Goal: Navigation & Orientation: Find specific page/section

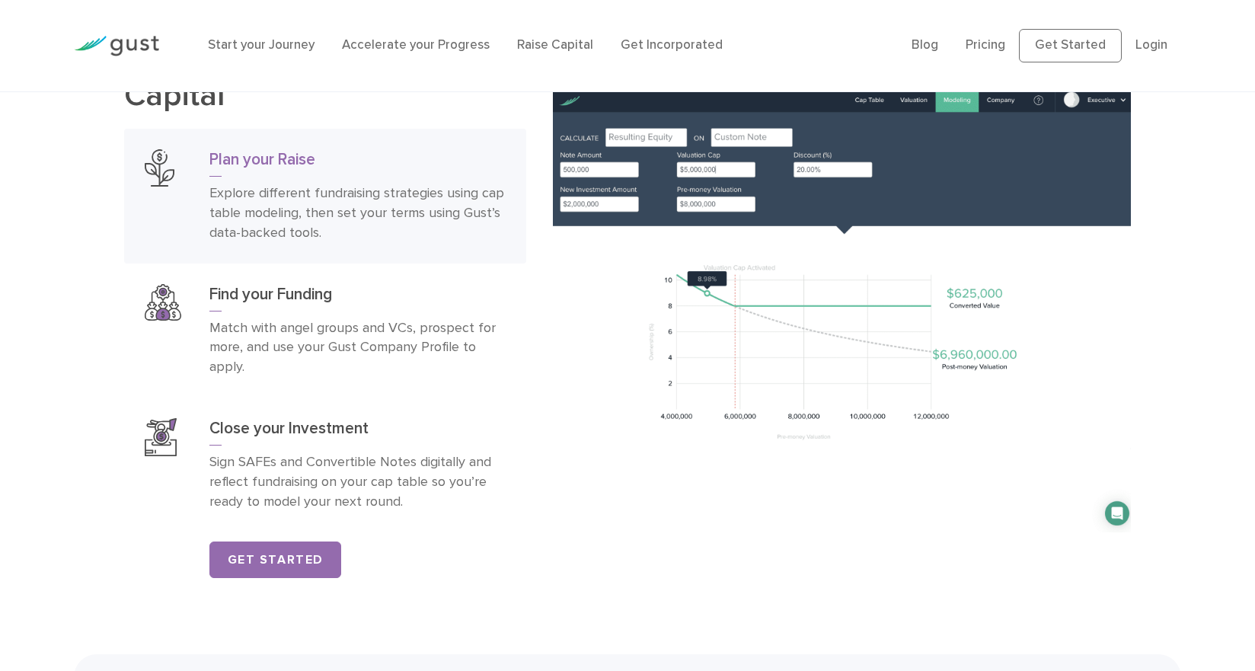
scroll to position [2346, 0]
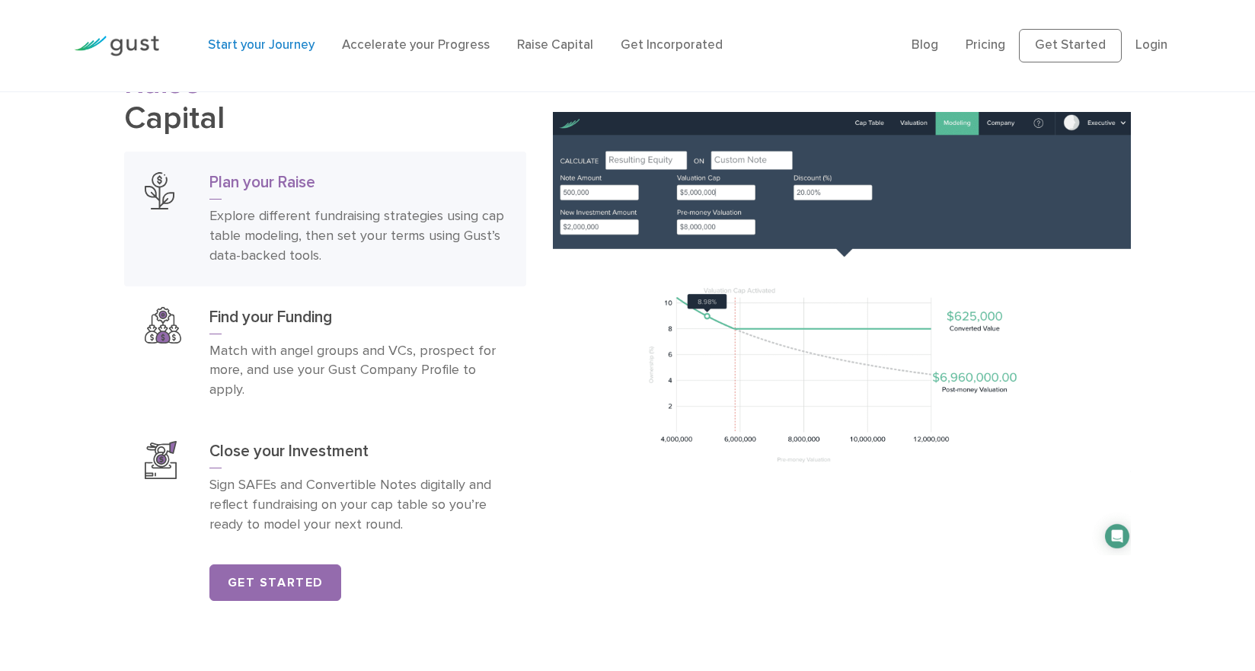
click at [299, 42] on link "Start your Journey" at bounding box center [261, 44] width 107 height 15
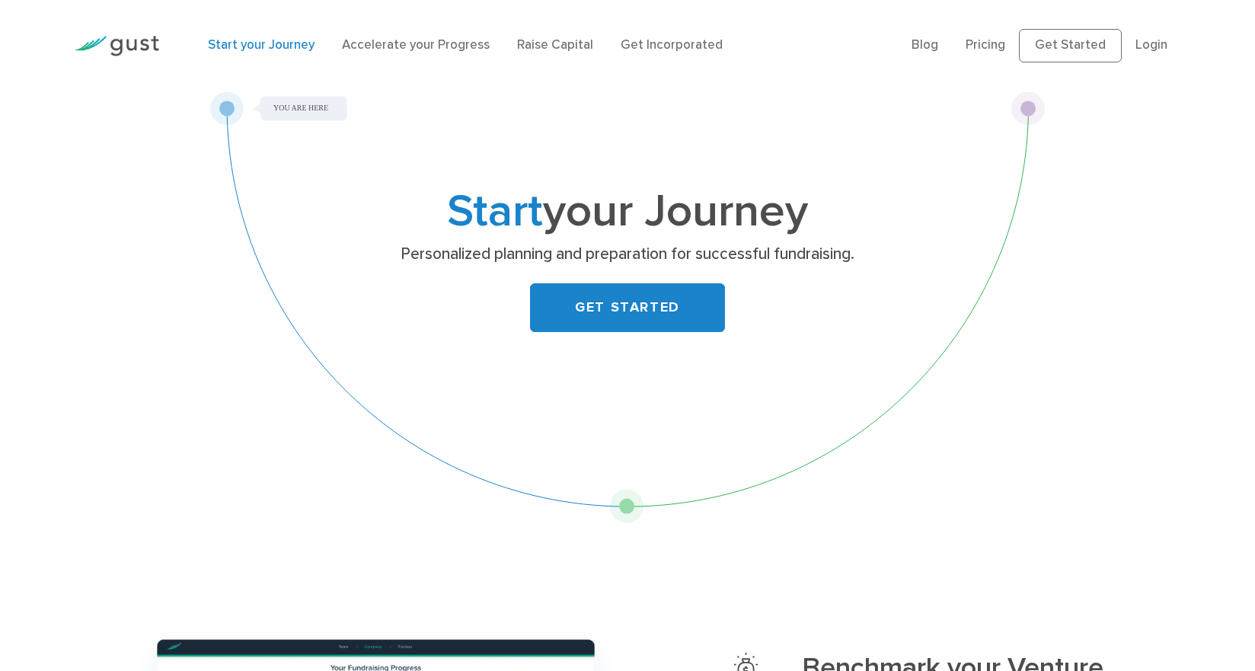
click at [376, 60] on div "Start your Journey Accelerate your Progress Raise Capital Get Incorporated" at bounding box center [548, 46] width 703 height 50
click at [379, 43] on link "Accelerate your Progress" at bounding box center [416, 44] width 148 height 15
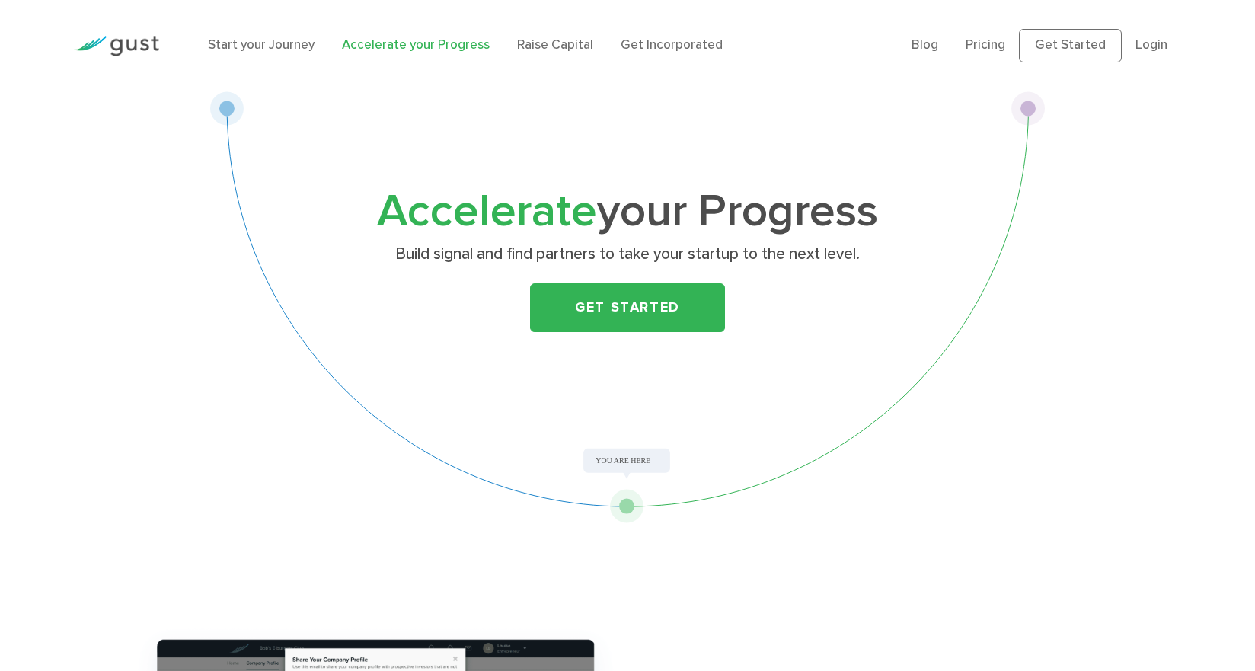
click at [560, 59] on div "Start your Journey Accelerate your Progress Raise Capital Get Incorporated" at bounding box center [548, 46] width 703 height 50
click at [567, 49] on link "Raise Capital" at bounding box center [555, 44] width 76 height 15
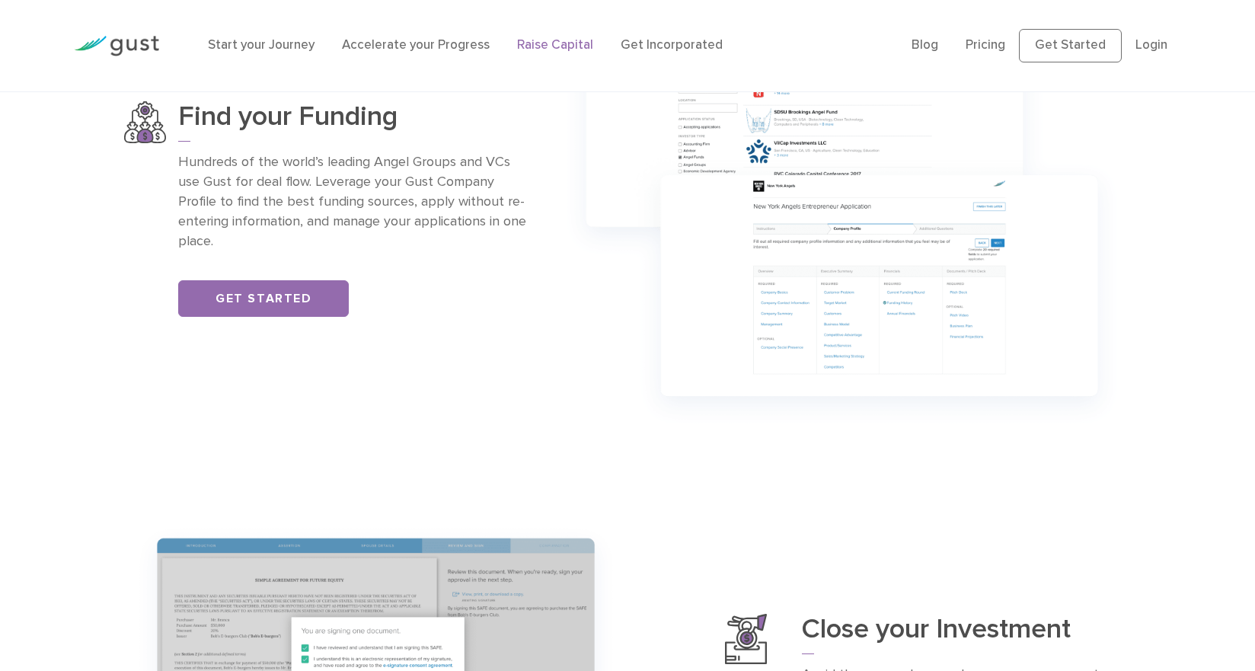
scroll to position [1171, 0]
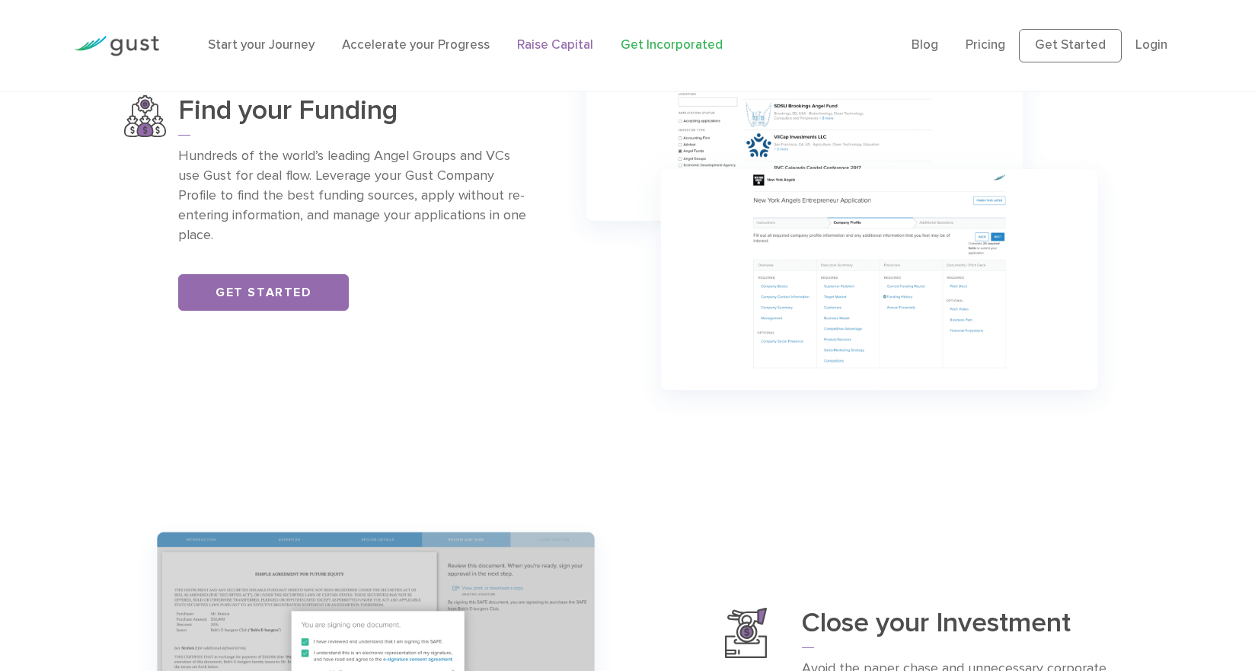
click at [650, 47] on link "Get Incorporated" at bounding box center [672, 44] width 102 height 15
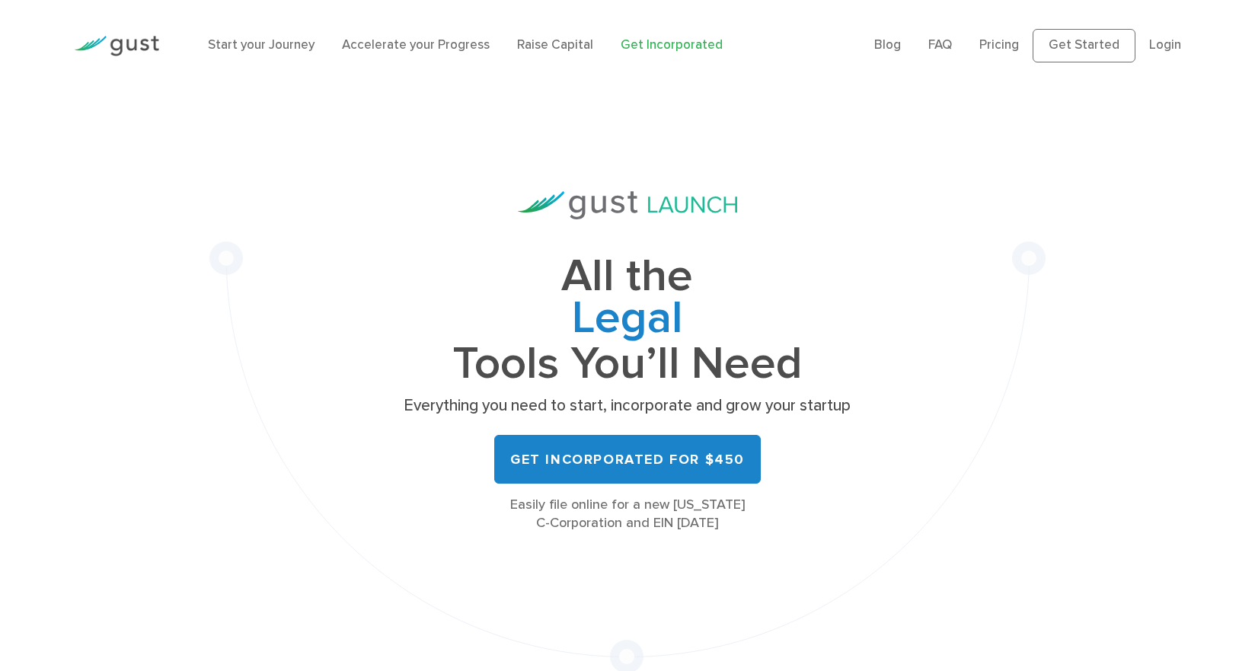
click at [147, 50] on img at bounding box center [116, 46] width 85 height 21
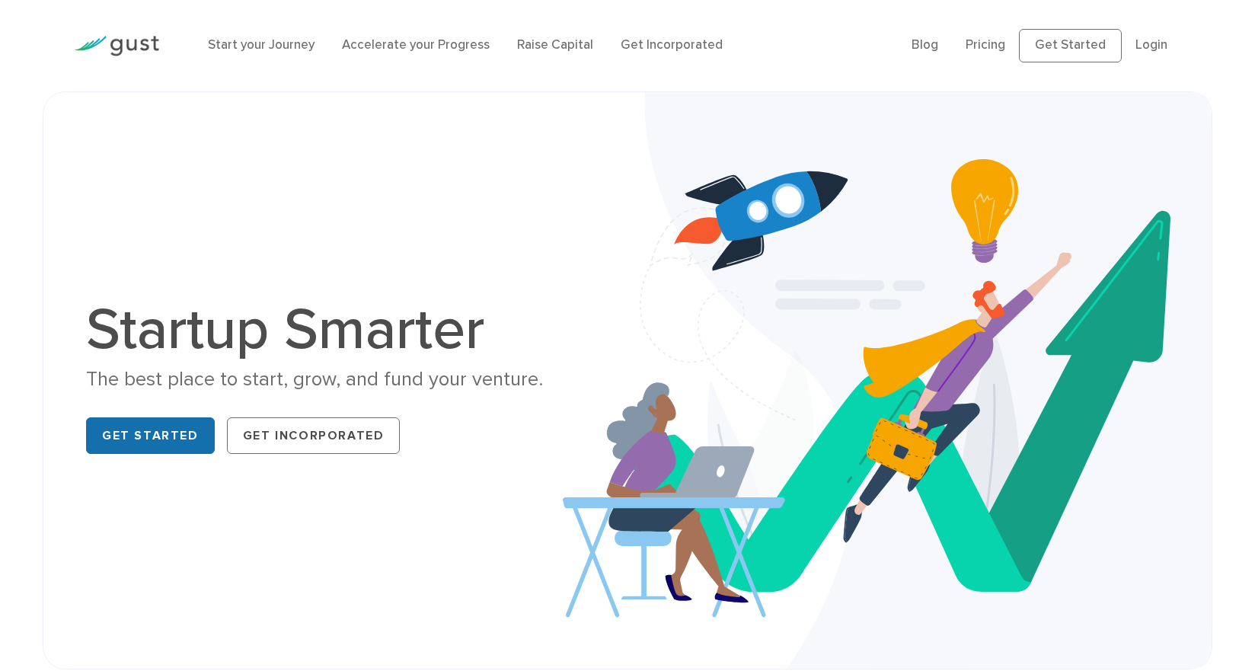
click at [163, 429] on link "Get Started" at bounding box center [150, 435] width 129 height 37
click at [296, 50] on link "Start your Journey" at bounding box center [261, 44] width 107 height 15
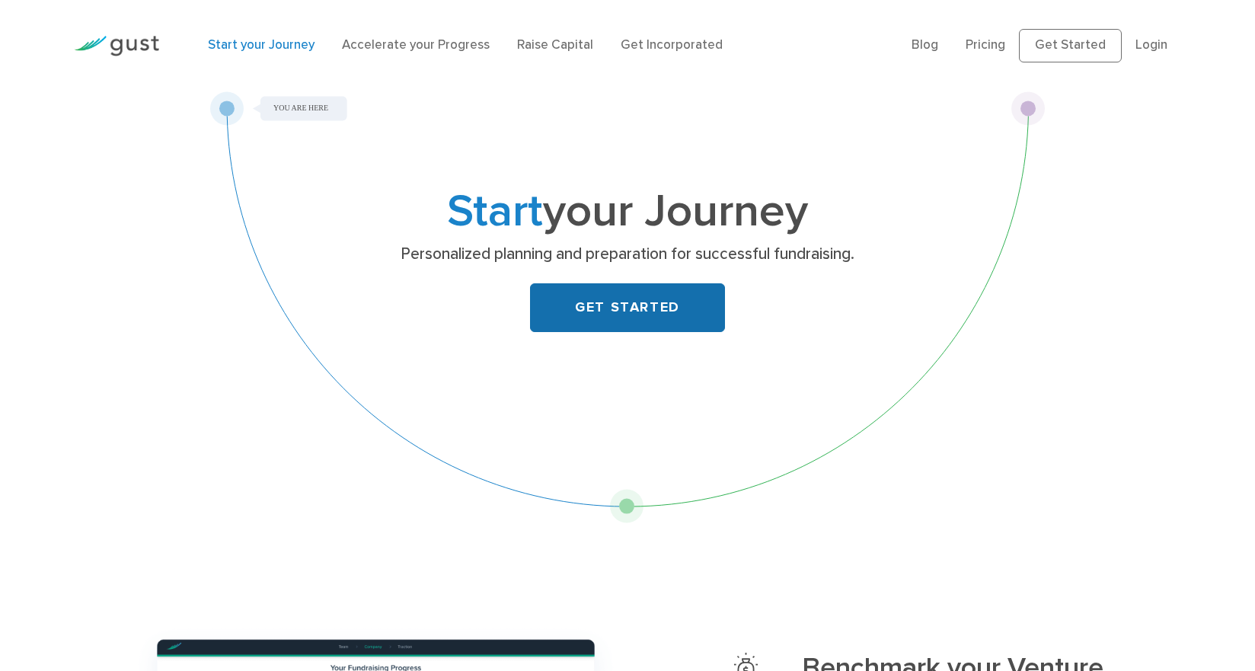
click at [656, 317] on link "GET STARTED" at bounding box center [627, 307] width 195 height 49
